Goal: Communication & Community: Answer question/provide support

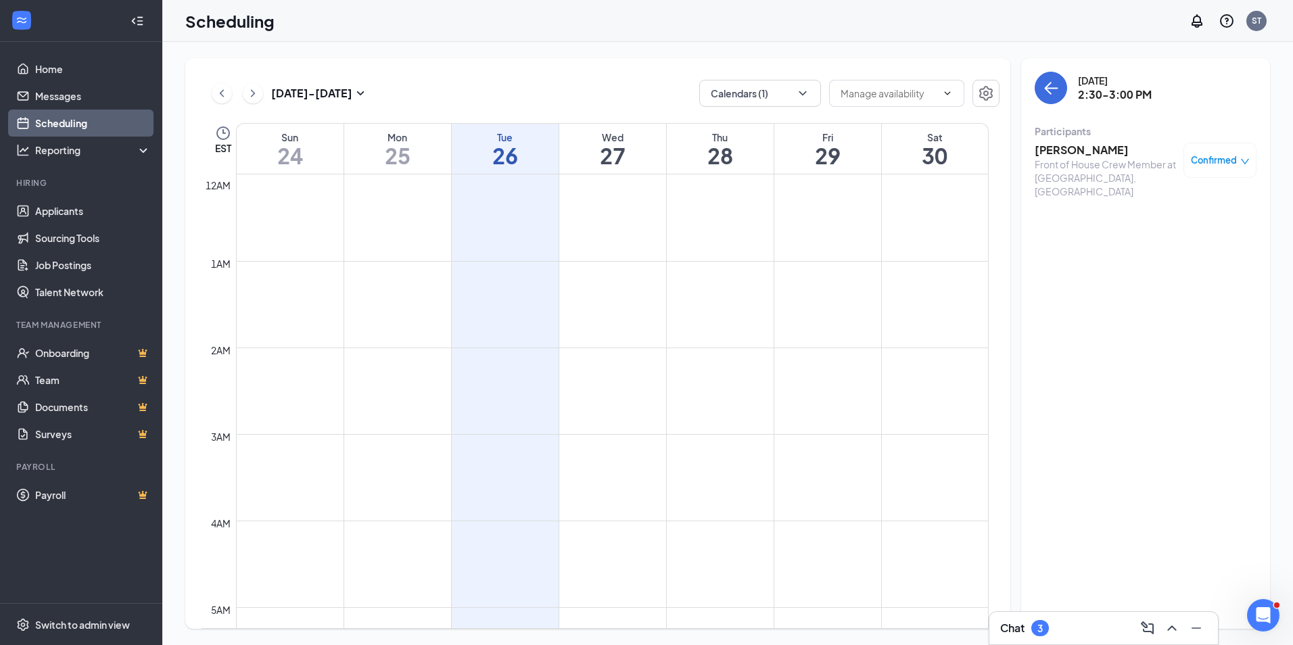
scroll to position [597, 0]
click at [101, 118] on link "Scheduling" at bounding box center [93, 123] width 116 height 27
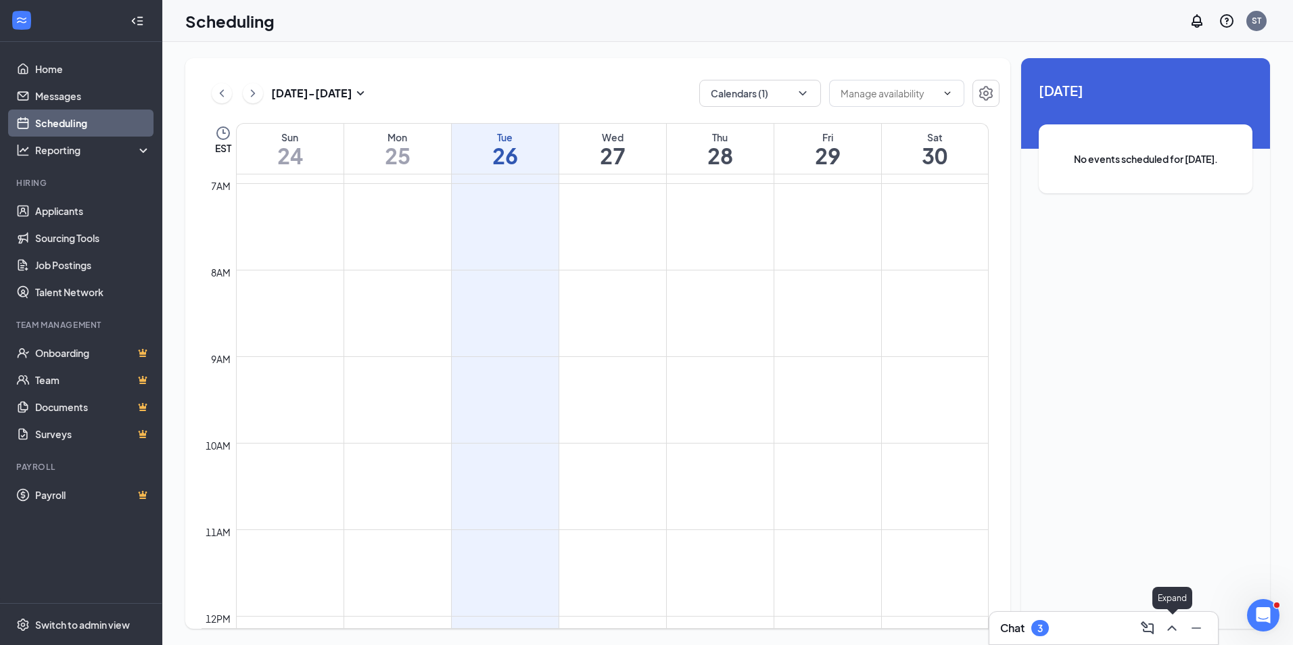
click at [1176, 632] on icon "ChevronUp" at bounding box center [1172, 628] width 16 height 16
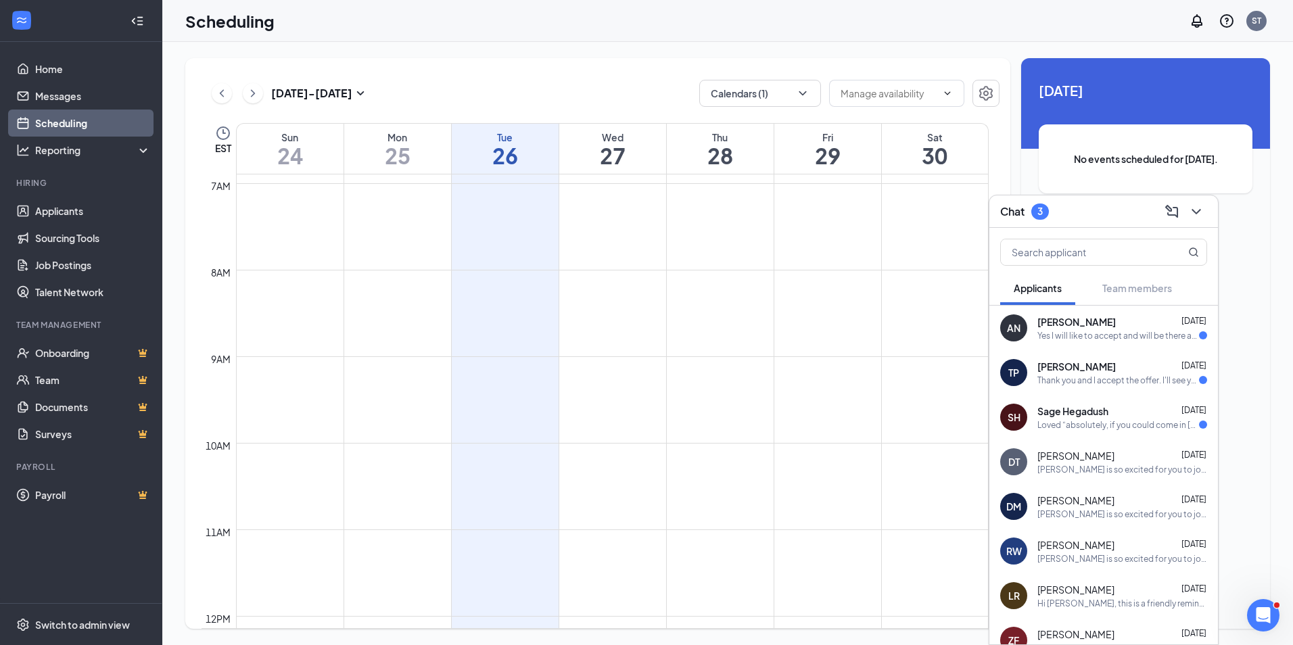
click at [1087, 340] on div "Yes I will like to accept and will be there at 4:30 [DATE]" at bounding box center [1119, 335] width 162 height 11
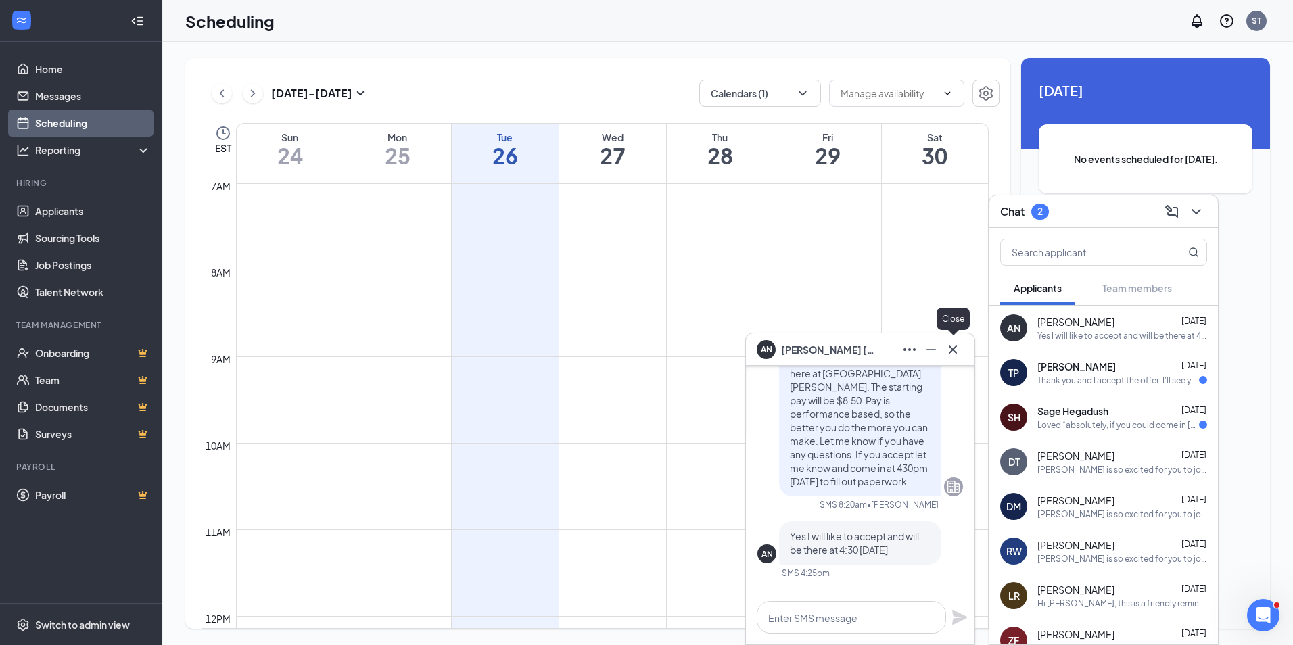
click at [958, 356] on icon "Cross" at bounding box center [953, 350] width 16 height 16
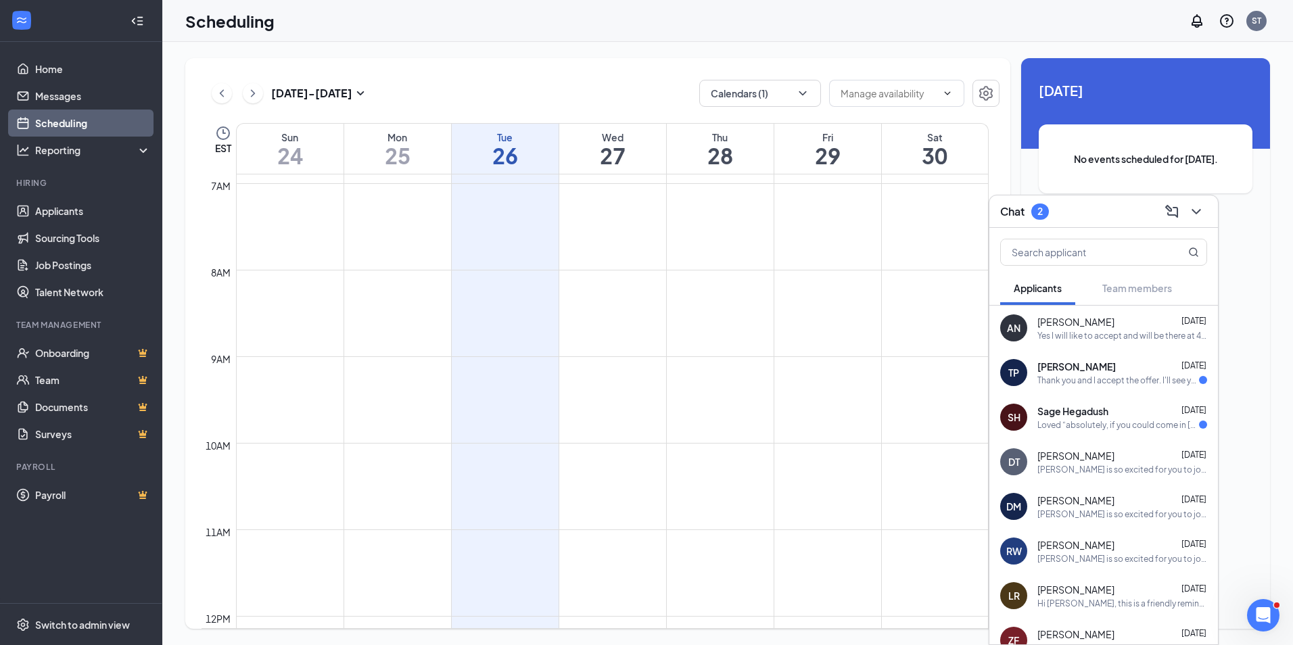
click at [1069, 367] on span "[PERSON_NAME]" at bounding box center [1077, 367] width 78 height 14
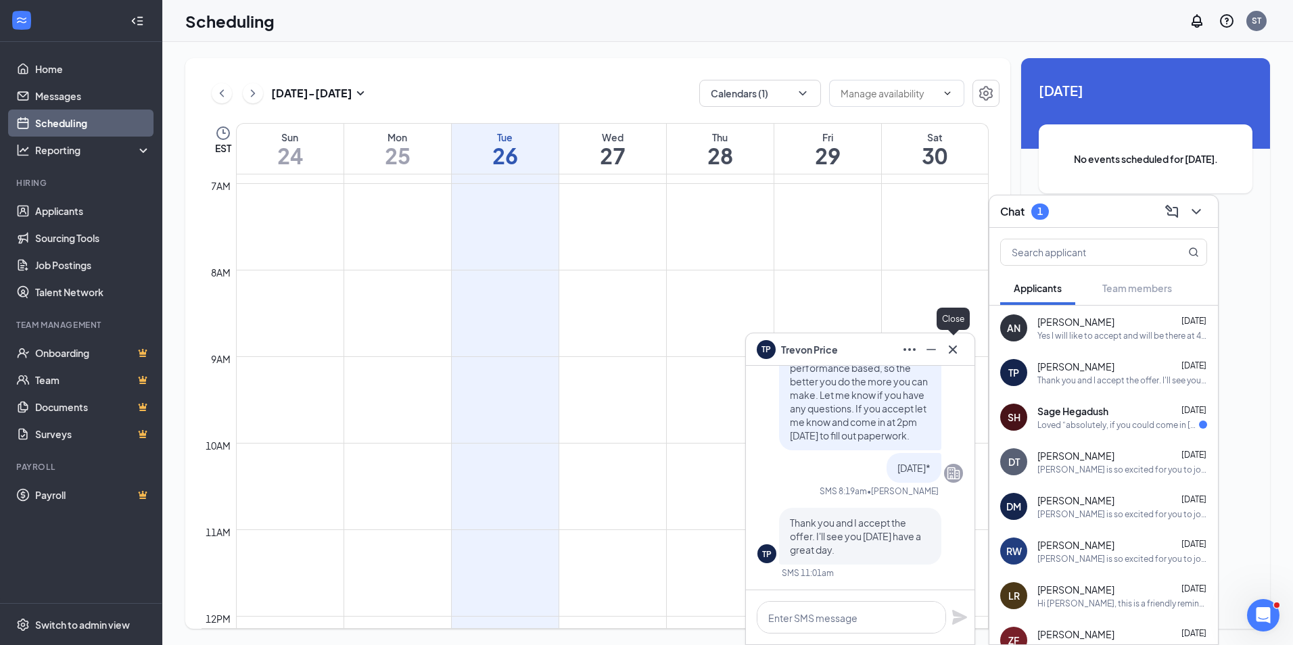
click at [948, 352] on icon "Cross" at bounding box center [953, 350] width 16 height 16
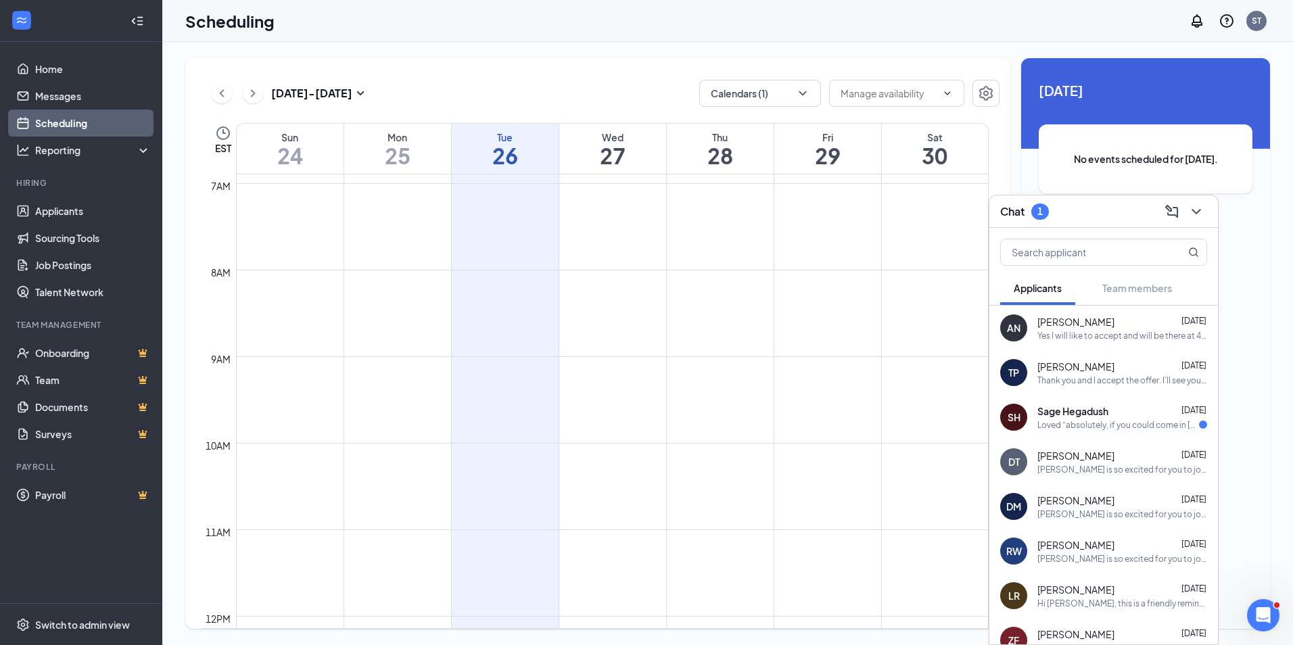
click at [1084, 555] on div "[PERSON_NAME] is so excited for you to join our team! Do you know anyone else w…" at bounding box center [1123, 558] width 170 height 11
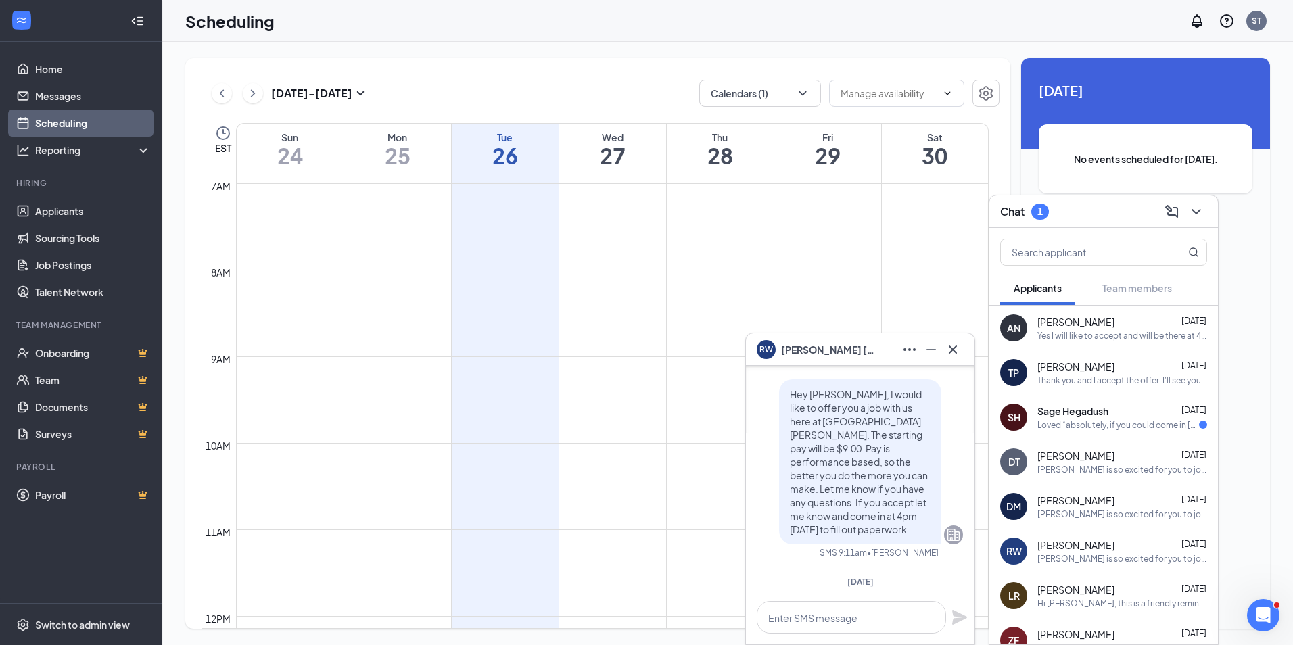
scroll to position [-135, 0]
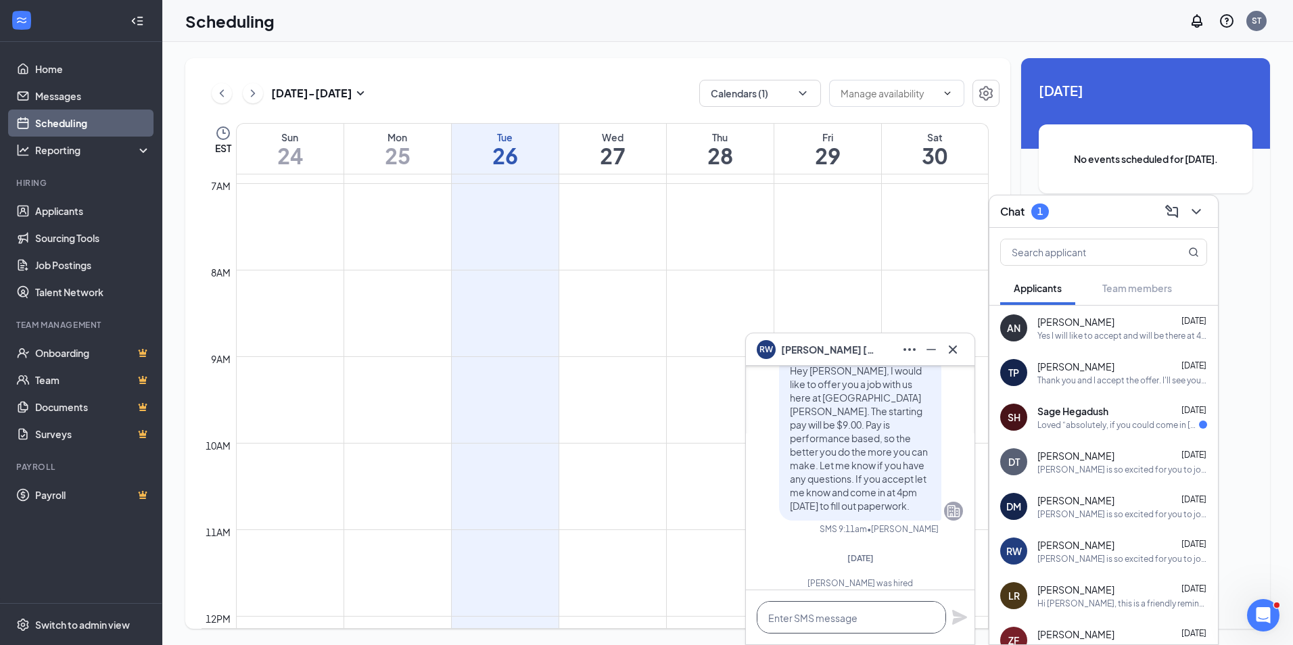
click at [831, 607] on textarea at bounding box center [851, 617] width 189 height 32
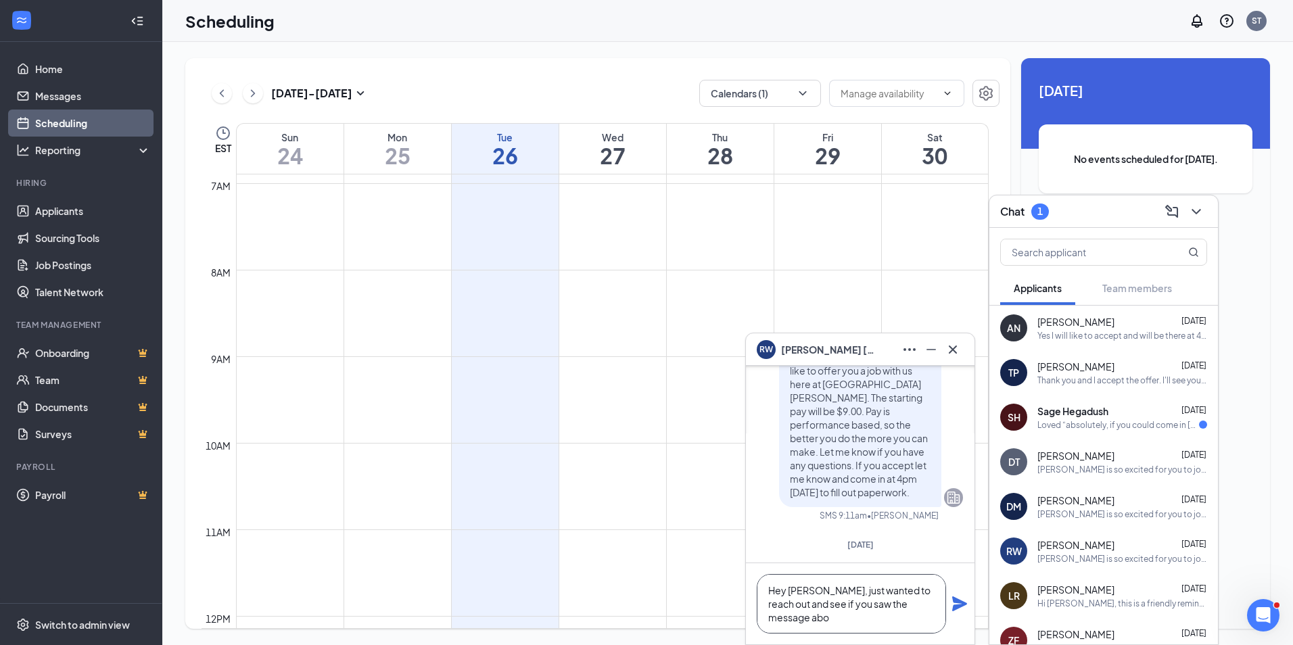
scroll to position [-162, 0]
type textarea "Hey [PERSON_NAME], just wanted to reach out and see if you saw the message abou…"
click at [960, 603] on icon "Plane" at bounding box center [959, 604] width 15 height 15
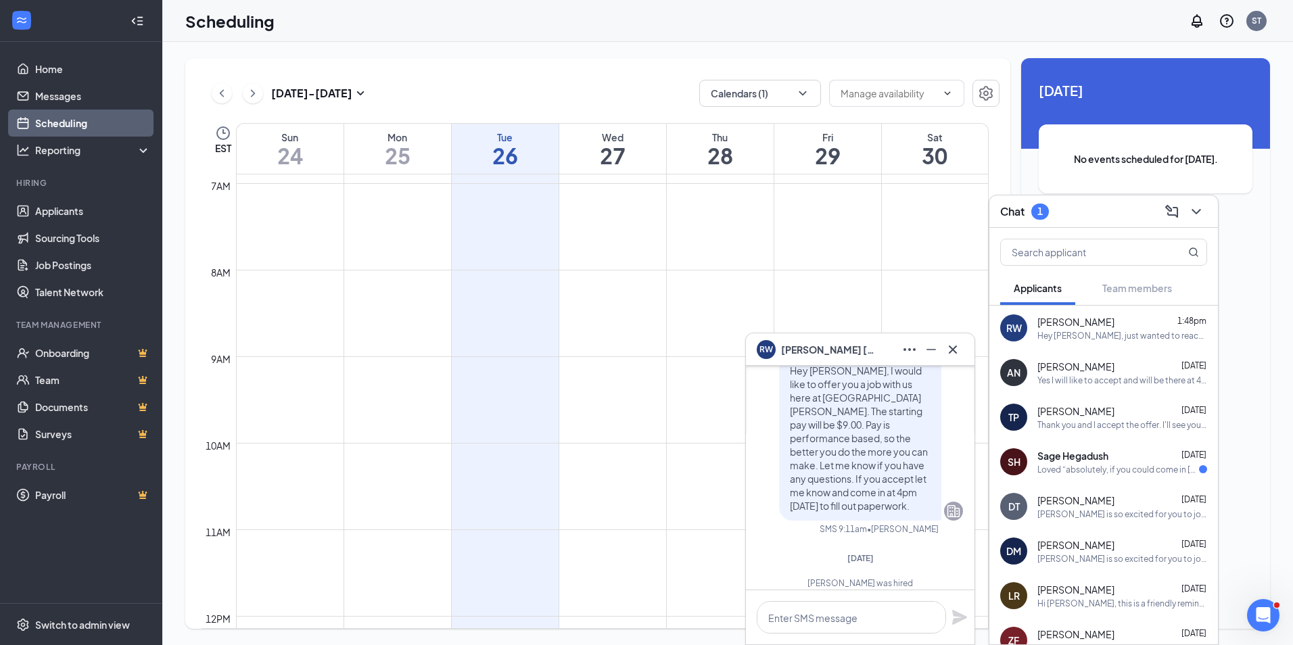
scroll to position [-335, 0]
